Goal: Task Accomplishment & Management: Manage account settings

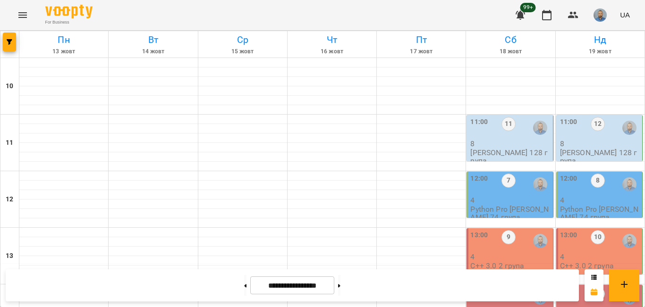
scroll to position [331, 0]
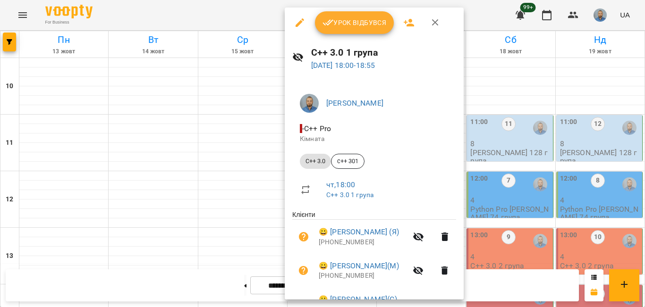
click at [529, 91] on div at bounding box center [322, 153] width 645 height 307
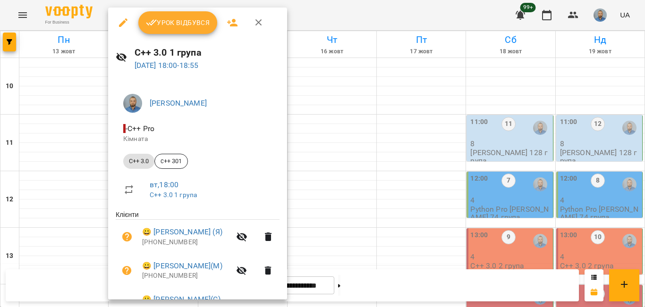
click at [198, 9] on div "Урок відбувся" at bounding box center [197, 23] width 179 height 30
click at [198, 17] on span "Урок відбувся" at bounding box center [178, 22] width 64 height 11
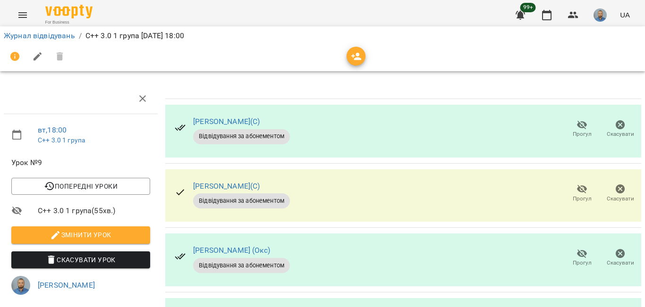
click at [573, 133] on span "Прогул" at bounding box center [582, 134] width 19 height 8
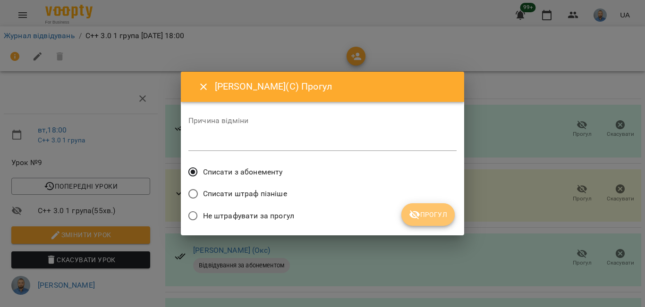
click at [435, 225] on button "Прогул" at bounding box center [427, 215] width 53 height 23
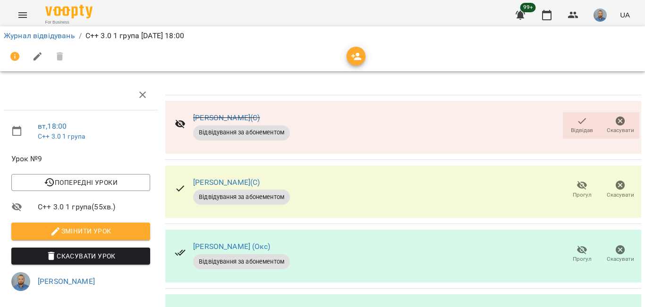
scroll to position [193, 0]
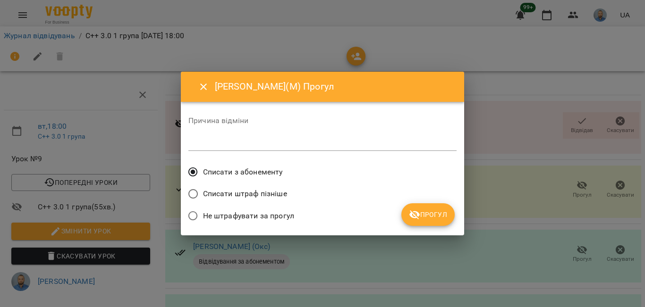
click at [435, 207] on button "Прогул" at bounding box center [427, 215] width 53 height 23
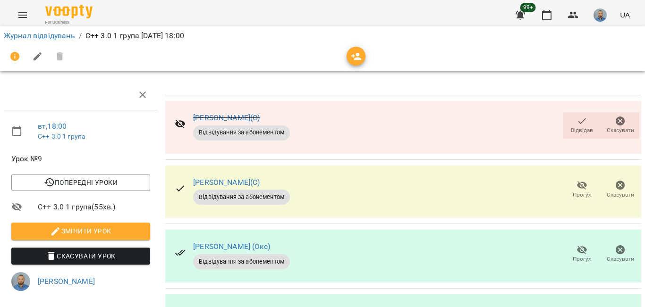
scroll to position [0, 0]
